Goal: Use online tool/utility: Use online tool/utility

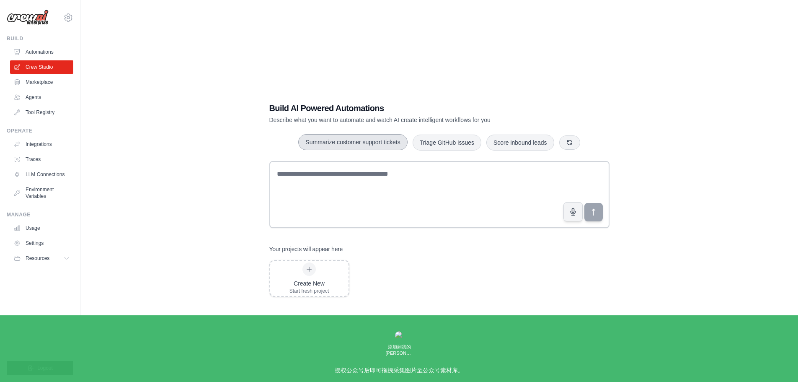
click at [380, 145] on button "Summarize customer support tickets" at bounding box center [352, 142] width 109 height 16
type textarea "**********"
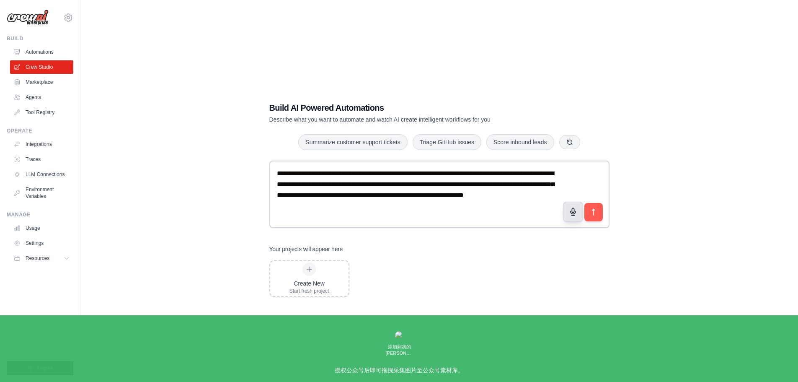
drag, startPoint x: 599, startPoint y: 214, endPoint x: 571, endPoint y: 216, distance: 27.7
click at [596, 214] on button "submit" at bounding box center [593, 212] width 18 height 18
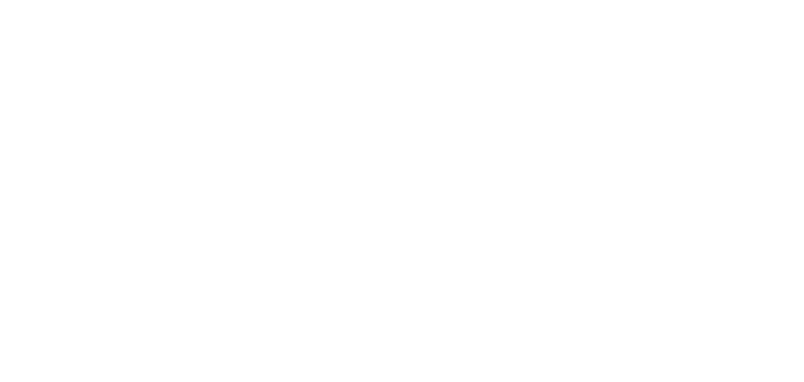
select select "****"
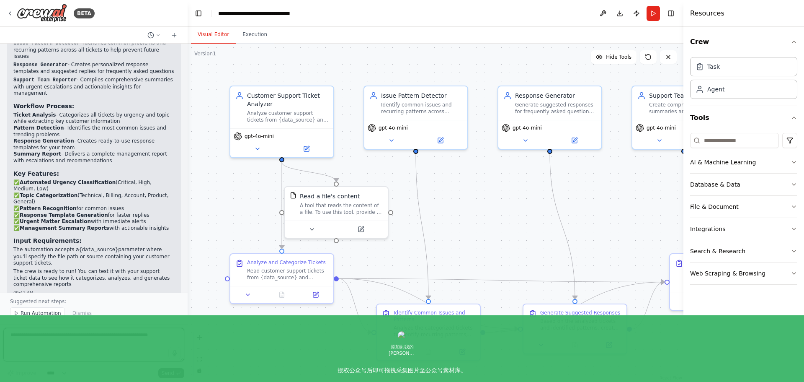
scroll to position [674, 0]
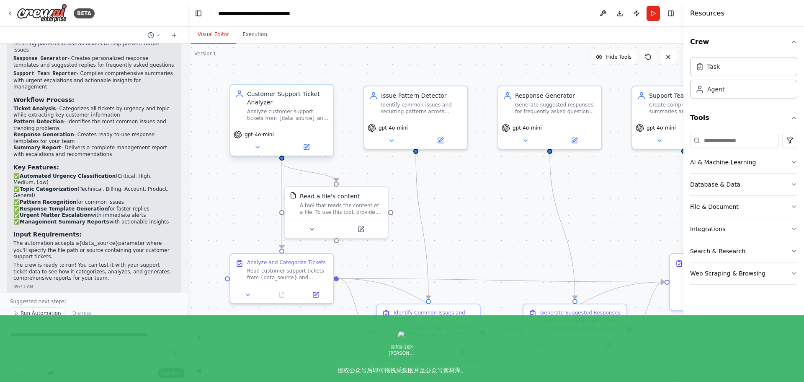
click at [294, 110] on div "Analyze customer support tickets from {data_source} and categorize them by urge…" at bounding box center [287, 114] width 81 height 13
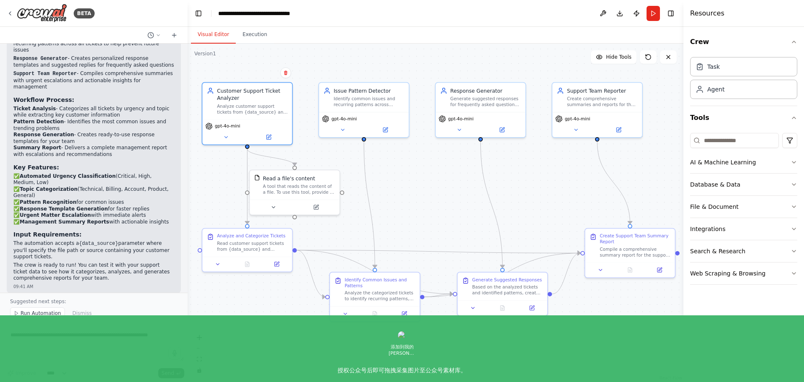
drag, startPoint x: 492, startPoint y: 232, endPoint x: 434, endPoint y: 209, distance: 62.8
click at [434, 209] on div ".deletable-edge-delete-btn { width: 20px; height: 20px; border: 0px solid #ffff…" at bounding box center [436, 213] width 496 height 338
drag, startPoint x: 267, startPoint y: 115, endPoint x: 266, endPoint y: 108, distance: 6.3
click at [266, 108] on div "Customer Support Ticket Analyzer Analyze customer support tickets from {data_so…" at bounding box center [247, 92] width 90 height 36
click at [261, 101] on div "Analyze customer support tickets from {data_source} and categorize them by urge…" at bounding box center [252, 100] width 71 height 12
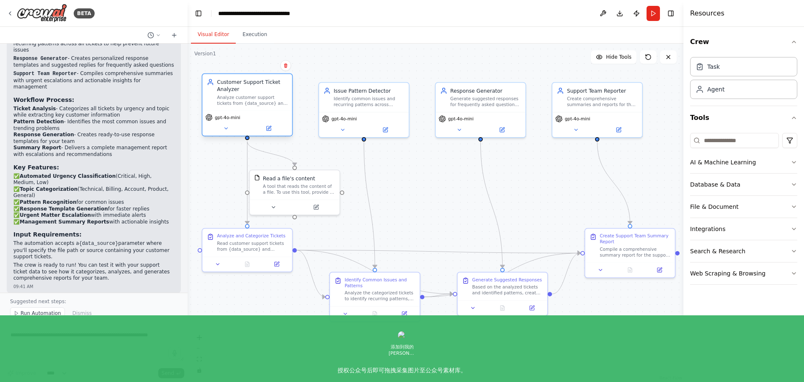
click at [261, 101] on div "Analyze customer support tickets from {data_source} and categorize them by urge…" at bounding box center [252, 100] width 71 height 12
click at [305, 185] on div "A tool that reads the content of a file. To use this tool, provide a 'file_path…" at bounding box center [299, 188] width 72 height 12
click at [255, 252] on div "Analyze and Categorize Tickets Read customer support tickets from {data_source}…" at bounding box center [247, 241] width 90 height 28
click at [374, 108] on div "Issue Pattern Detector Identify common issues and recurring patterns across cus…" at bounding box center [364, 95] width 90 height 29
click at [490, 111] on div "gpt-4o-mini" at bounding box center [481, 123] width 90 height 25
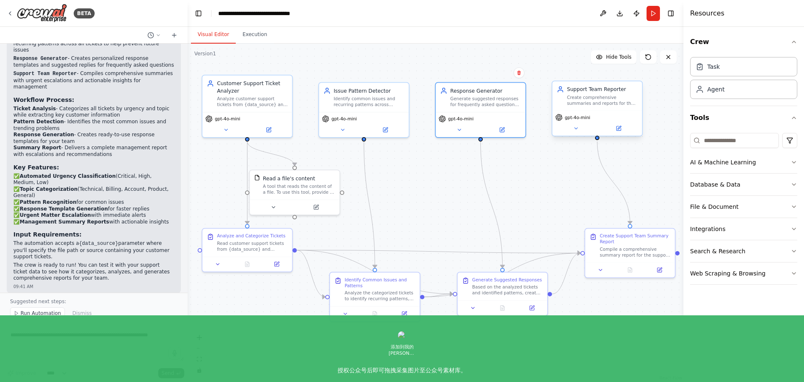
click at [583, 104] on div "Create comprehensive summaries and reports for the support team, including esca…" at bounding box center [602, 100] width 71 height 12
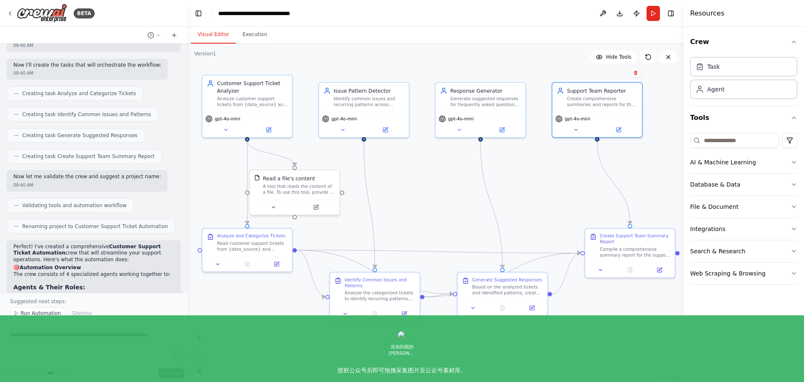
scroll to position [339, 0]
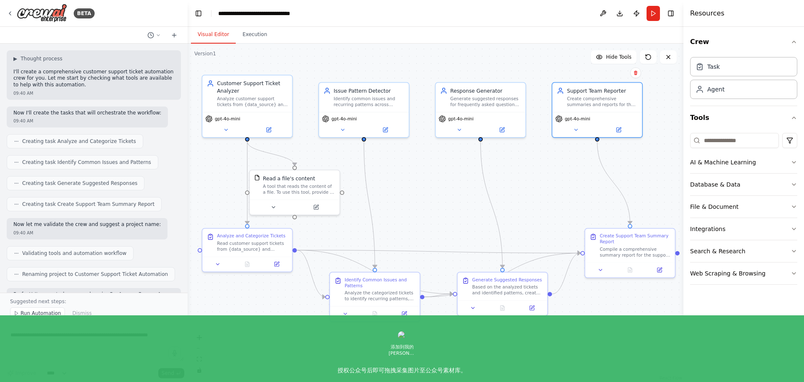
click at [110, 142] on span "Creating task Analyze and Categorize Tickets" at bounding box center [79, 141] width 114 height 7
click at [483, 107] on div "Response Generator Generate suggested responses for frequently asked questions …" at bounding box center [481, 95] width 90 height 29
click at [111, 141] on span "Creating task Analyze and Categorize Tickets" at bounding box center [79, 141] width 114 height 7
click at [240, 240] on div "Read customer support tickets from {data_source} and analyze each ticket to ext…" at bounding box center [252, 245] width 71 height 12
click at [251, 248] on div "Read customer support tickets from {data_source} and analyze each ticket to ext…" at bounding box center [252, 245] width 71 height 12
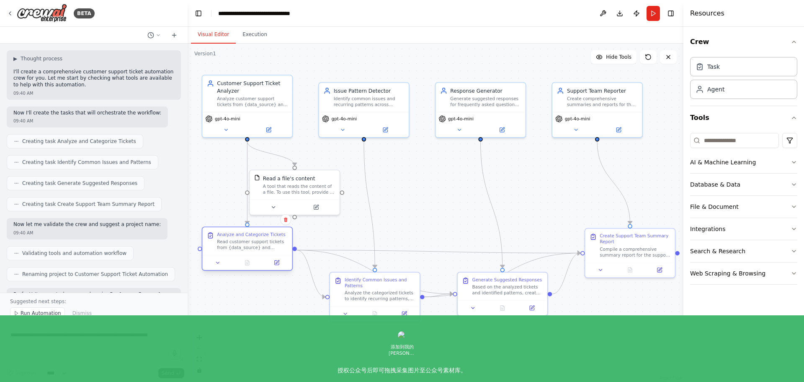
click at [251, 248] on div "Read customer support tickets from {data_source} and analyze each ticket to ext…" at bounding box center [252, 245] width 71 height 12
click at [278, 262] on icon at bounding box center [276, 262] width 4 height 4
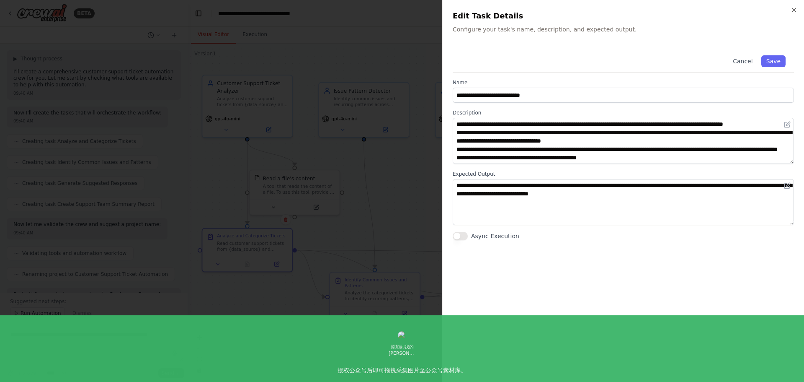
click at [798, 10] on div "**********" at bounding box center [623, 191] width 362 height 382
click at [796, 9] on icon "button" at bounding box center [794, 10] width 7 height 7
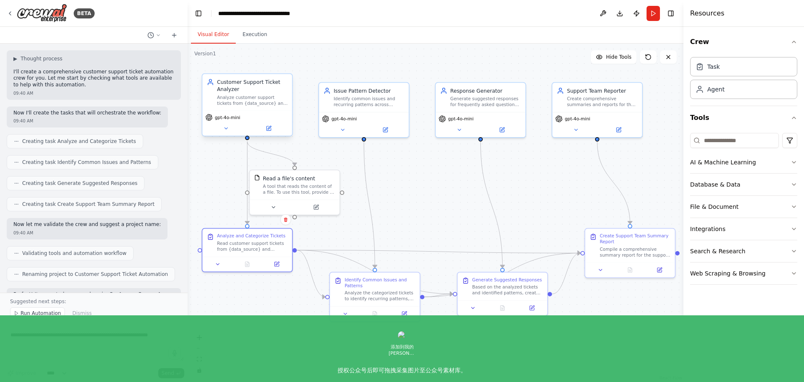
click at [266, 116] on div "gpt-4o-mini" at bounding box center [247, 117] width 84 height 7
click at [272, 128] on button at bounding box center [268, 128] width 41 height 9
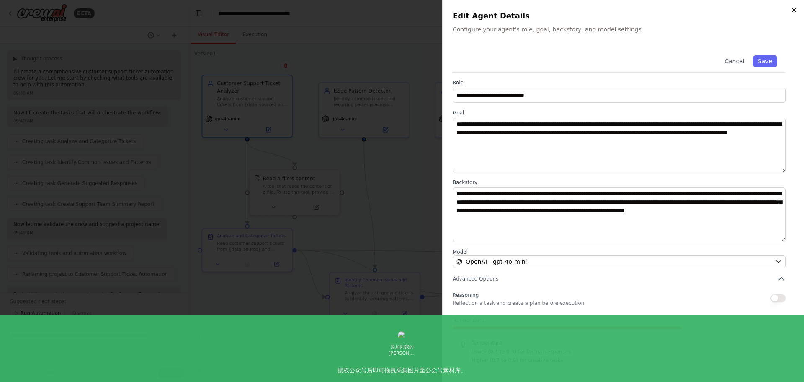
click at [792, 13] on icon "button" at bounding box center [794, 10] width 7 height 7
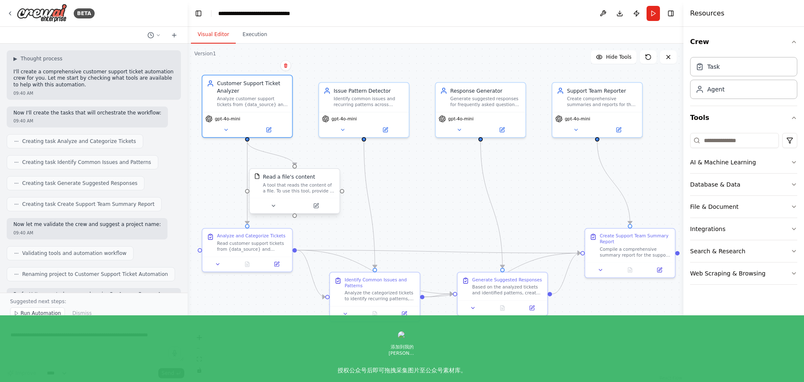
click at [298, 181] on div "Read a file's content A tool that reads the content of a file. To use this tool…" at bounding box center [299, 183] width 72 height 21
click at [320, 209] on button at bounding box center [315, 205] width 41 height 9
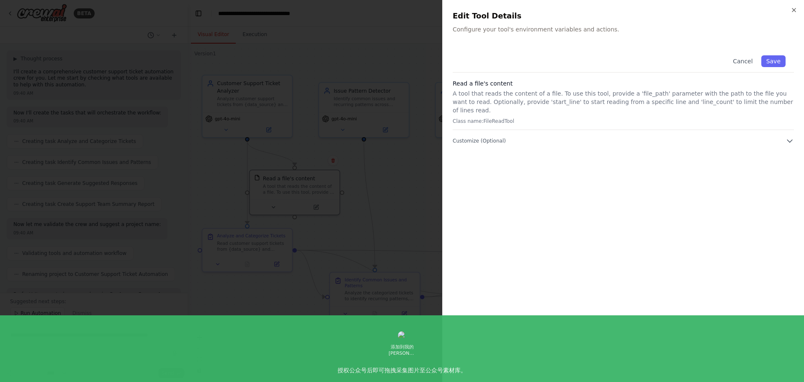
click at [511, 98] on p "A tool that reads the content of a file. To use this tool, provide a 'file_path…" at bounding box center [623, 101] width 341 height 25
click at [793, 10] on icon "button" at bounding box center [794, 10] width 7 height 7
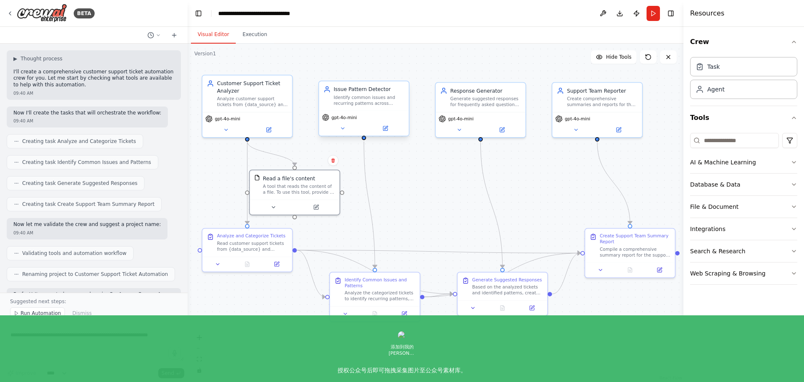
click at [366, 119] on div "gpt-4o-mini" at bounding box center [364, 117] width 84 height 7
click at [387, 128] on icon at bounding box center [385, 128] width 4 height 4
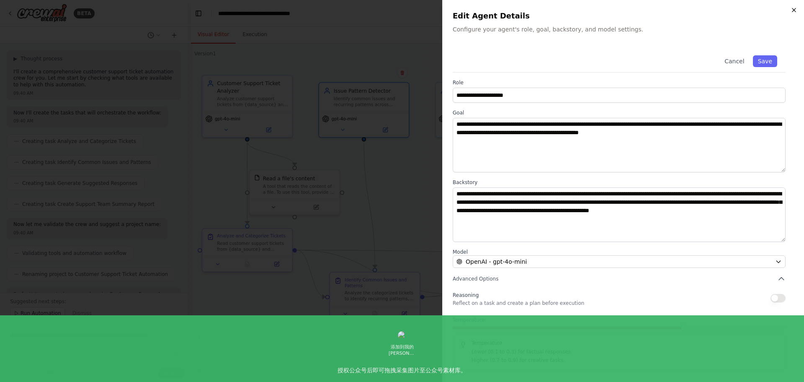
click at [793, 7] on icon "button" at bounding box center [794, 10] width 7 height 7
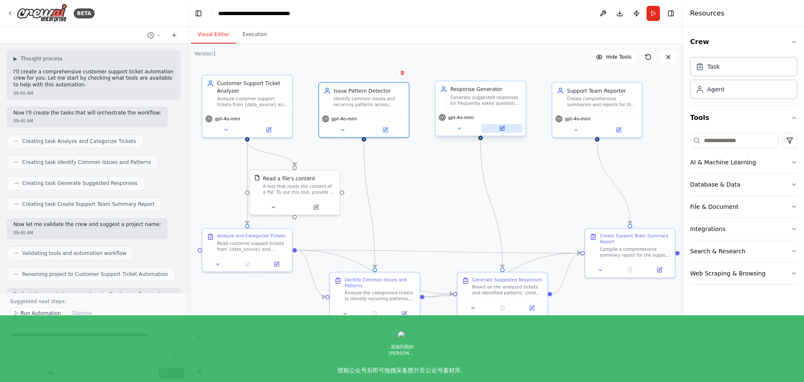
click at [504, 130] on icon at bounding box center [502, 128] width 4 height 4
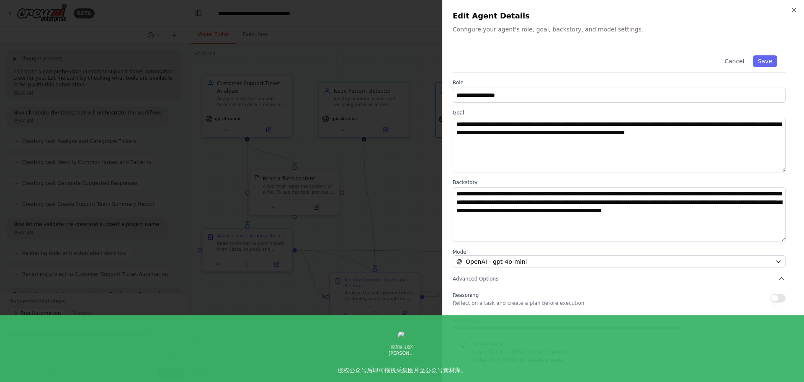
click at [794, 14] on h2 "Edit Agent Details" at bounding box center [623, 16] width 341 height 12
drag, startPoint x: 793, startPoint y: 8, endPoint x: 758, endPoint y: 25, distance: 39.3
click at [793, 8] on icon "button" at bounding box center [794, 10] width 7 height 7
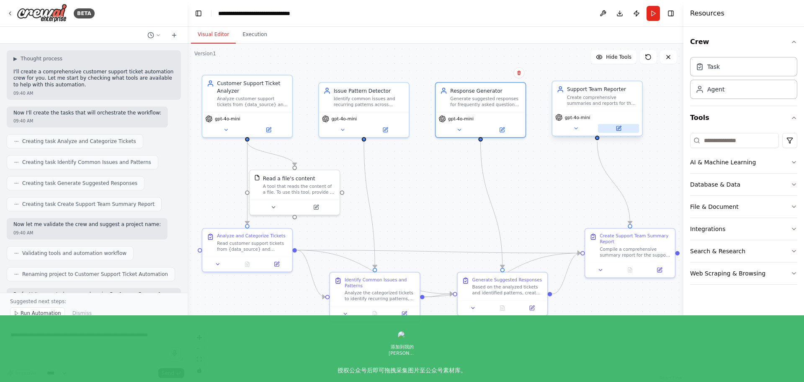
click at [615, 125] on button at bounding box center [618, 128] width 41 height 9
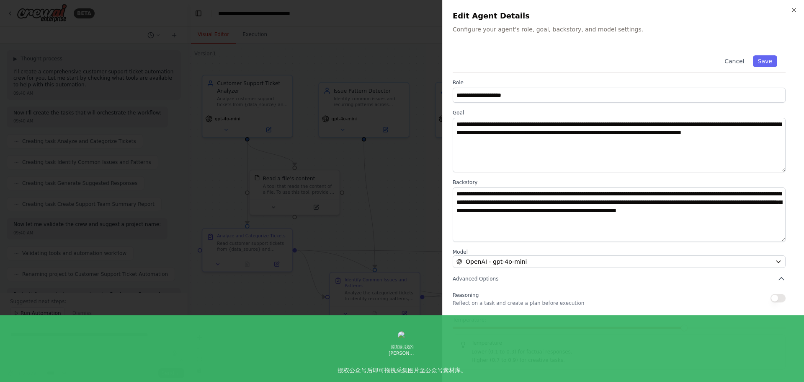
click at [790, 10] on h2 "Edit Agent Details" at bounding box center [623, 16] width 341 height 12
click at [794, 10] on icon "button" at bounding box center [794, 10] width 7 height 7
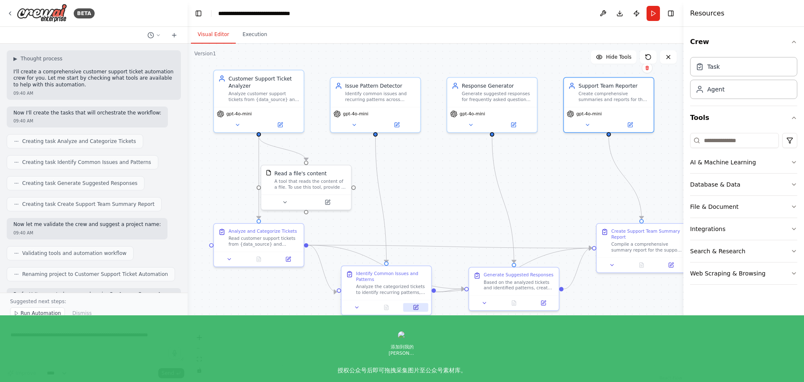
click at [415, 309] on icon at bounding box center [416, 307] width 4 height 4
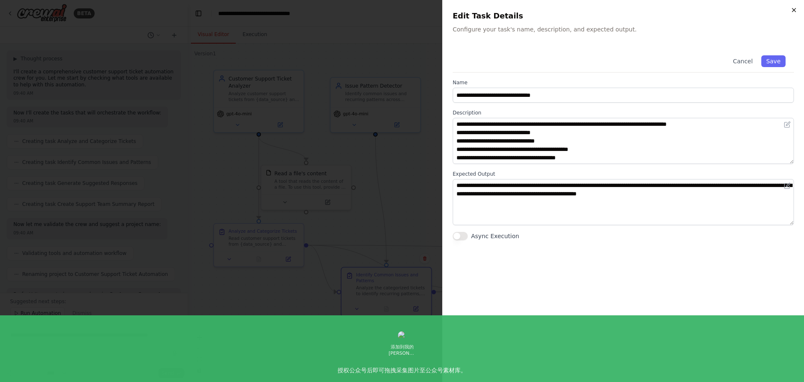
click at [795, 8] on icon "button" at bounding box center [794, 10] width 7 height 7
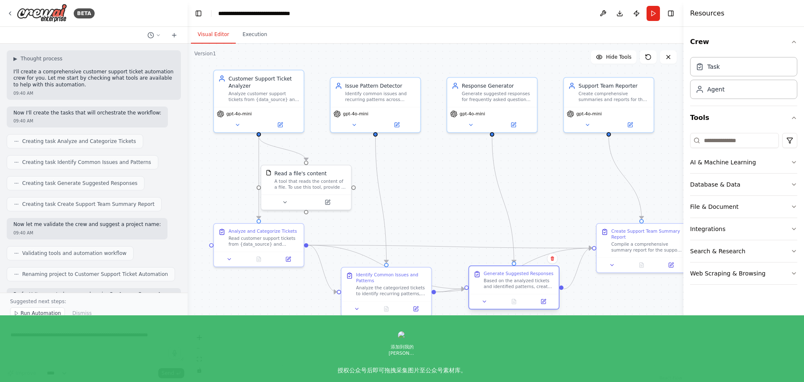
click at [516, 286] on div "Based on the analyzed tickets and identified patterns, create suggested respons…" at bounding box center [519, 284] width 71 height 12
drag, startPoint x: 391, startPoint y: 296, endPoint x: 359, endPoint y: 325, distance: 43.0
click at [359, 325] on div "Identify Common Issues and Patterns Analyze the categorized tickets to identify…" at bounding box center [354, 312] width 90 height 34
drag, startPoint x: 361, startPoint y: 326, endPoint x: 374, endPoint y: 335, distance: 16.0
click at [374, 335] on div "Identify Common Issues and Patterns Analyze the categorized tickets to identify…" at bounding box center [368, 319] width 90 height 34
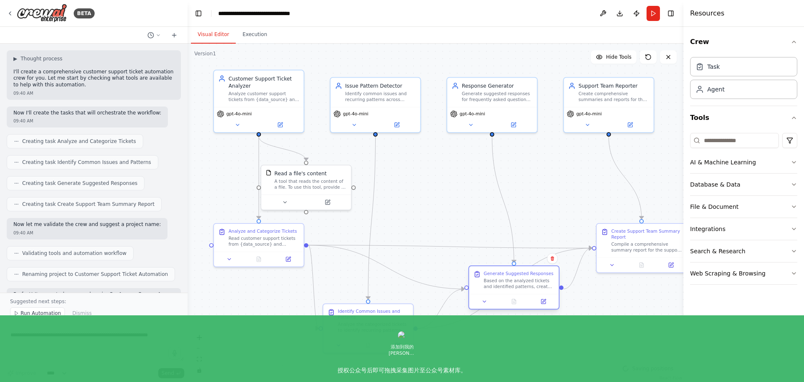
click at [513, 295] on div "Generate Suggested Responses Based on the analyzed tickets and identified patte…" at bounding box center [513, 287] width 91 height 44
click at [540, 299] on button at bounding box center [543, 301] width 25 height 9
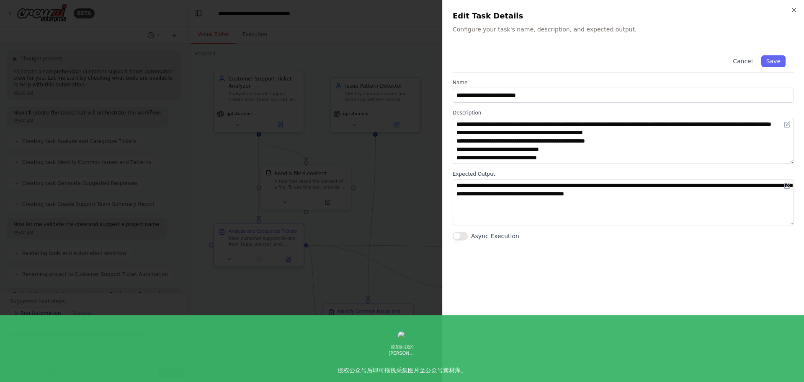
click at [796, 13] on div "**********" at bounding box center [623, 191] width 362 height 382
click at [794, 10] on icon "button" at bounding box center [794, 9] width 3 height 3
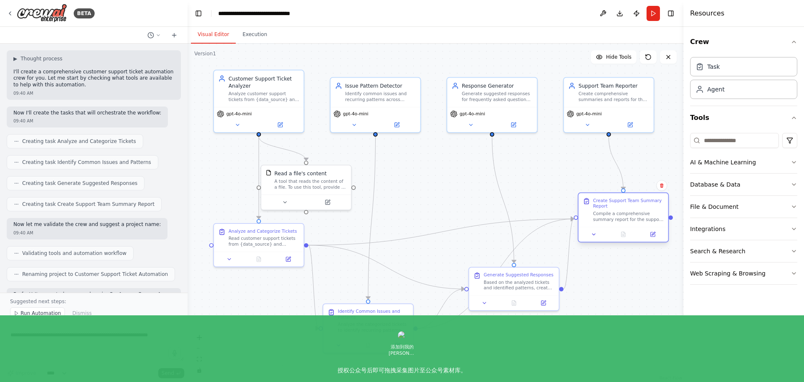
drag, startPoint x: 643, startPoint y: 216, endPoint x: 631, endPoint y: 197, distance: 22.4
click at [631, 197] on div "Create Support Team Summary Report Compile a comprehensive summary report for t…" at bounding box center [623, 210] width 90 height 34
click at [633, 288] on div ".deletable-edge-delete-btn { width: 20px; height: 20px; border: 0px solid #ffff…" at bounding box center [436, 213] width 496 height 338
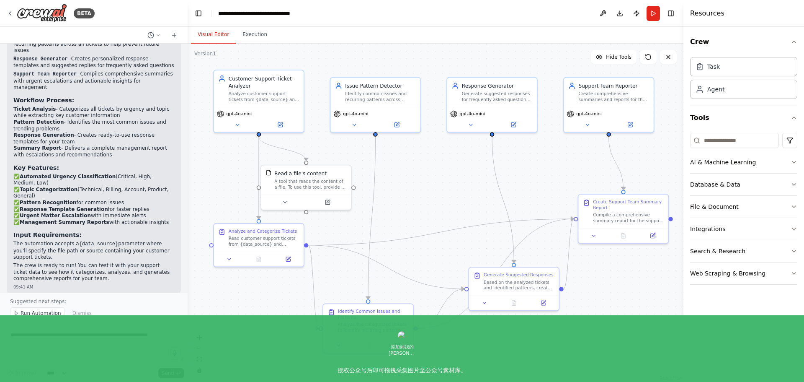
scroll to position [674, 0]
